Goal: Task Accomplishment & Management: Complete application form

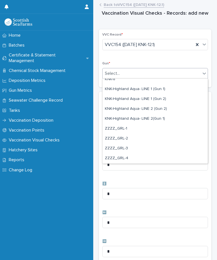
scroll to position [172, 0]
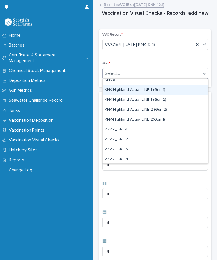
click at [158, 89] on div "KNK-Highland Aqua- LINE 1 (Gun 1)" at bounding box center [155, 90] width 105 height 10
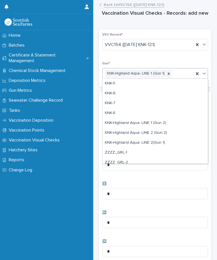
scroll to position [142, 0]
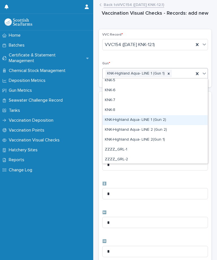
click at [156, 119] on div "KNK-Highland Aqua- LINE 1 (Gun 2)" at bounding box center [155, 120] width 105 height 10
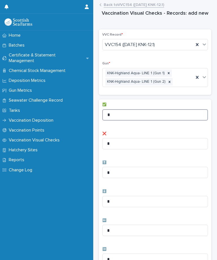
click at [142, 115] on input "*" at bounding box center [155, 114] width 106 height 11
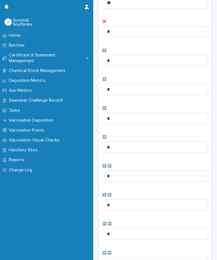
scroll to position [113, 0]
type input "**"
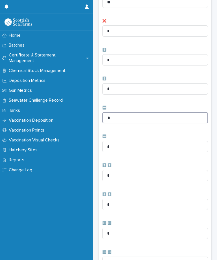
click at [135, 113] on input "*" at bounding box center [155, 117] width 106 height 11
click at [150, 113] on input "*" at bounding box center [155, 117] width 106 height 11
click at [131, 118] on input "*" at bounding box center [155, 117] width 106 height 11
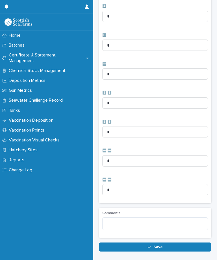
scroll to position [185, 0]
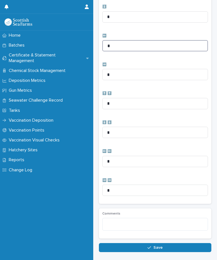
type input "*"
click at [154, 247] on span "Save" at bounding box center [158, 248] width 9 height 4
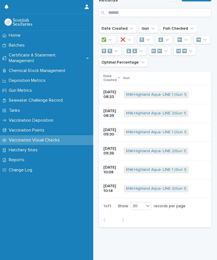
scroll to position [0, 0]
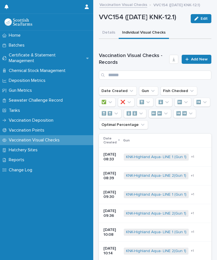
click at [195, 61] on span "Add New" at bounding box center [199, 59] width 17 height 4
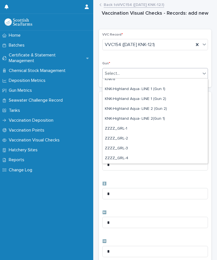
scroll to position [170, 0]
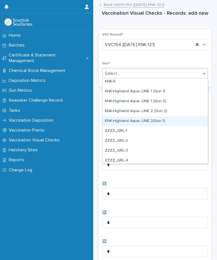
click at [142, 124] on div "KNK-Highland Aqua- LINE 2(Gun 1)" at bounding box center [155, 121] width 105 height 10
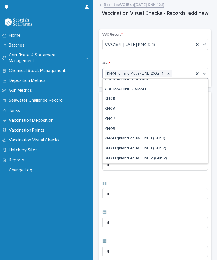
scroll to position [132, 0]
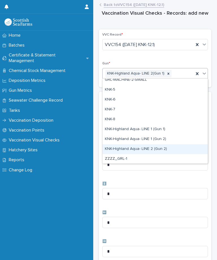
click at [153, 148] on div "KNK-Highland Aqua- LINE 2 (Gun 2)" at bounding box center [155, 149] width 105 height 10
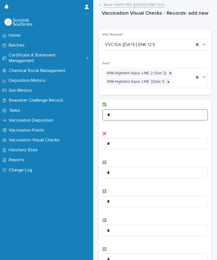
click at [150, 111] on input "*" at bounding box center [155, 114] width 106 height 11
click at [144, 110] on input "*" at bounding box center [155, 114] width 106 height 11
click at [133, 113] on input "*" at bounding box center [155, 114] width 106 height 11
type input "**"
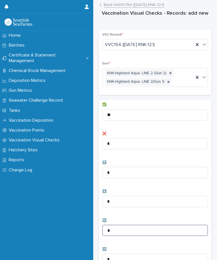
click at [132, 231] on input "*" at bounding box center [155, 230] width 106 height 11
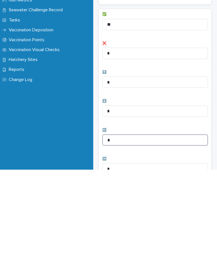
type input "*"
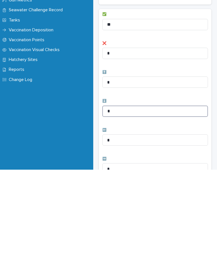
click at [131, 196] on input "*" at bounding box center [155, 201] width 106 height 11
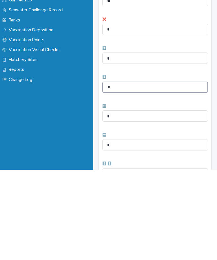
scroll to position [25, 0]
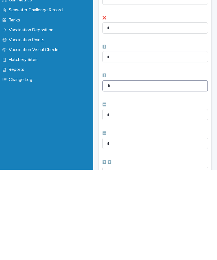
type input "*"
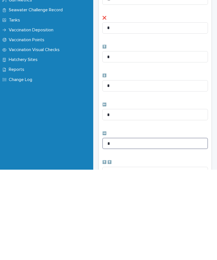
click at [125, 228] on input "*" at bounding box center [155, 233] width 106 height 11
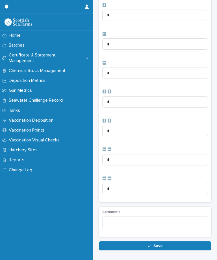
scroll to position [185, 0]
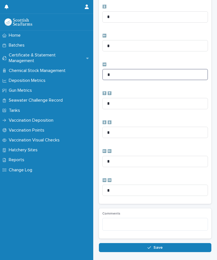
type input "*"
click at [156, 247] on span "Save" at bounding box center [158, 248] width 9 height 4
